Goal: Participate in discussion: Engage in conversation with other users on a specific topic

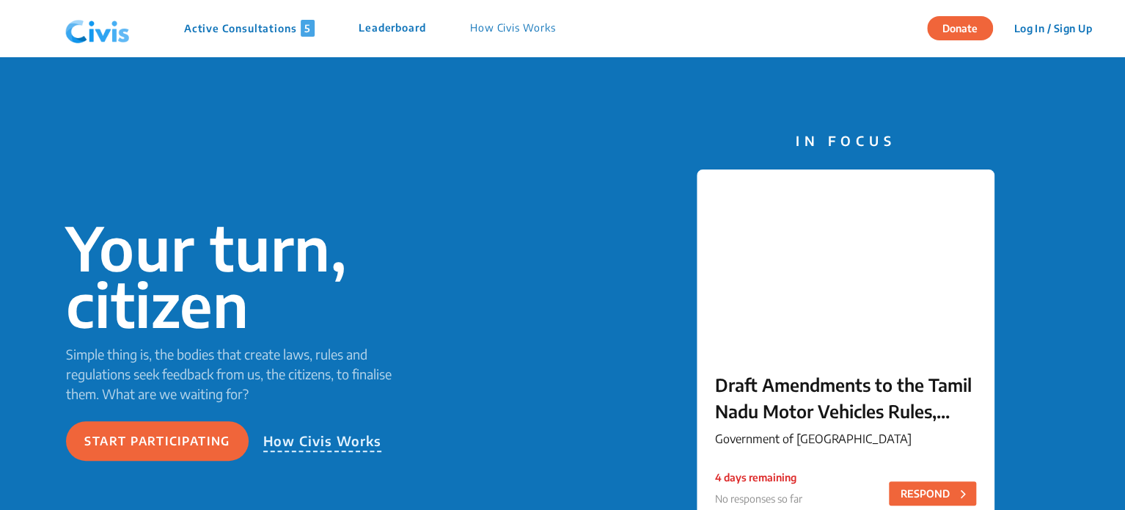
click at [263, 32] on p "Active Consultations 5" at bounding box center [249, 28] width 131 height 17
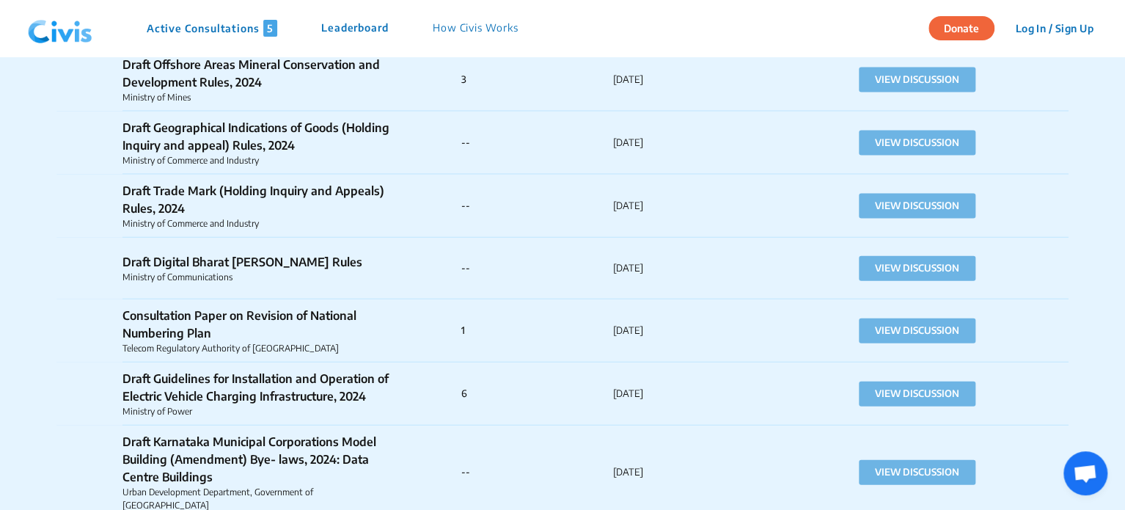
scroll to position [25447, 0]
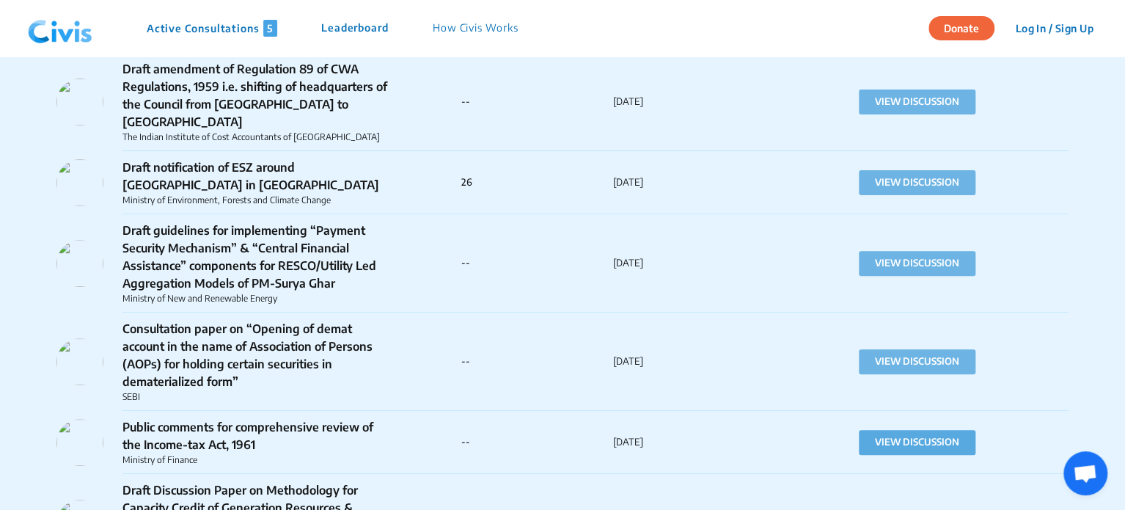
click at [866, 430] on button "VIEW DISCUSSION" at bounding box center [917, 442] width 117 height 25
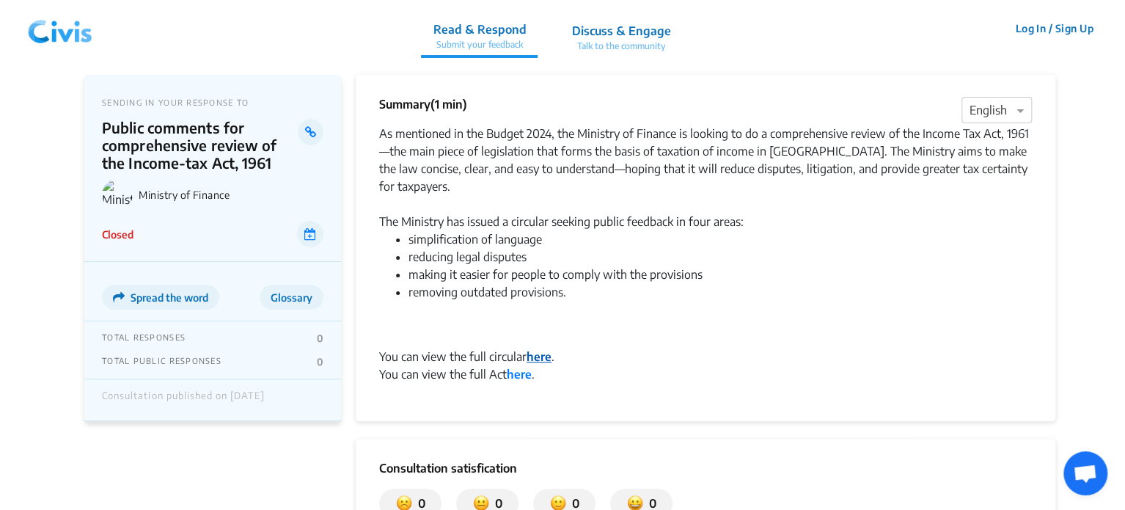
click at [540, 349] on strong "here" at bounding box center [539, 356] width 25 height 15
click at [308, 133] on icon at bounding box center [310, 132] width 11 height 12
click at [513, 367] on strong "here" at bounding box center [519, 374] width 25 height 15
